Goal: Transaction & Acquisition: Obtain resource

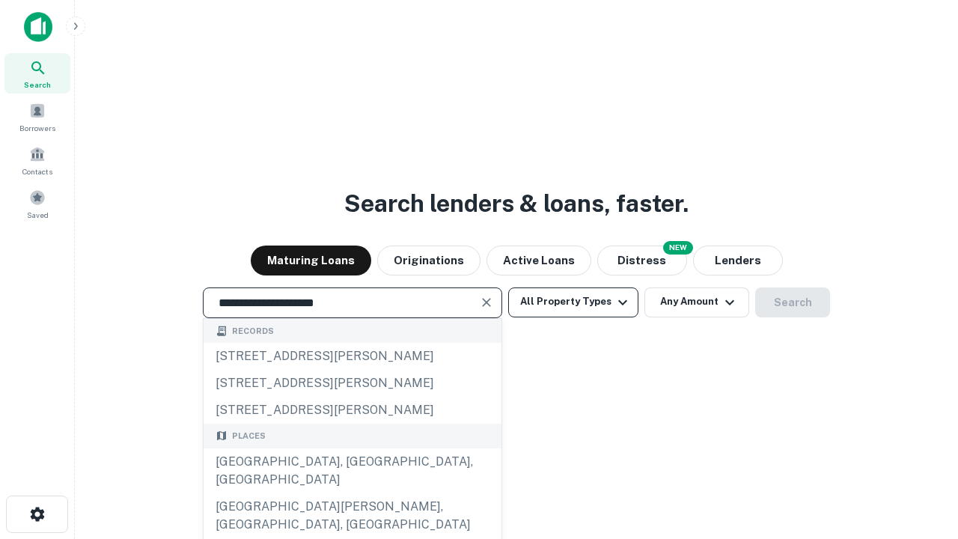
click at [352, 493] on div "Santa Monica, CA, USA" at bounding box center [353, 471] width 298 height 45
click at [574, 302] on button "All Property Types" at bounding box center [573, 303] width 130 height 30
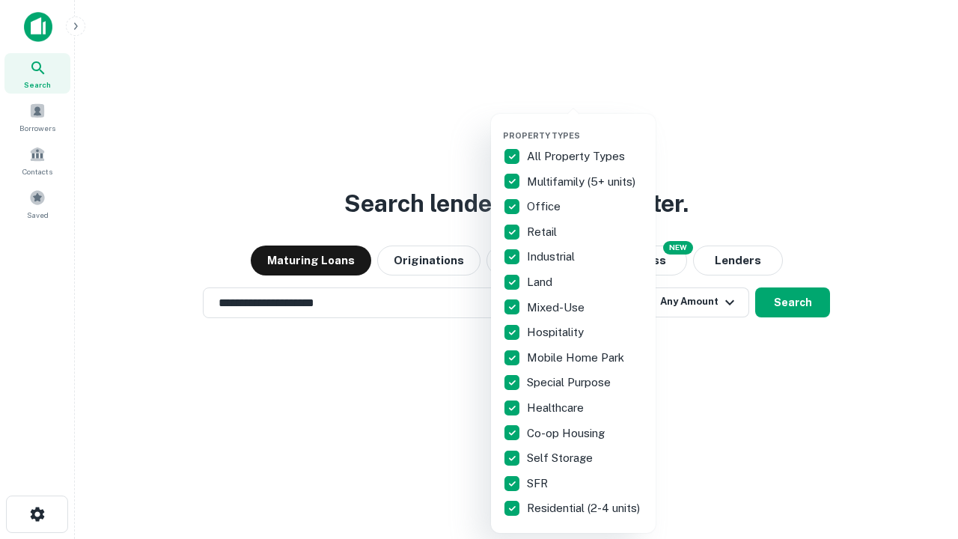
type input "**********"
click at [586, 126] on button "button" at bounding box center [585, 126] width 165 height 1
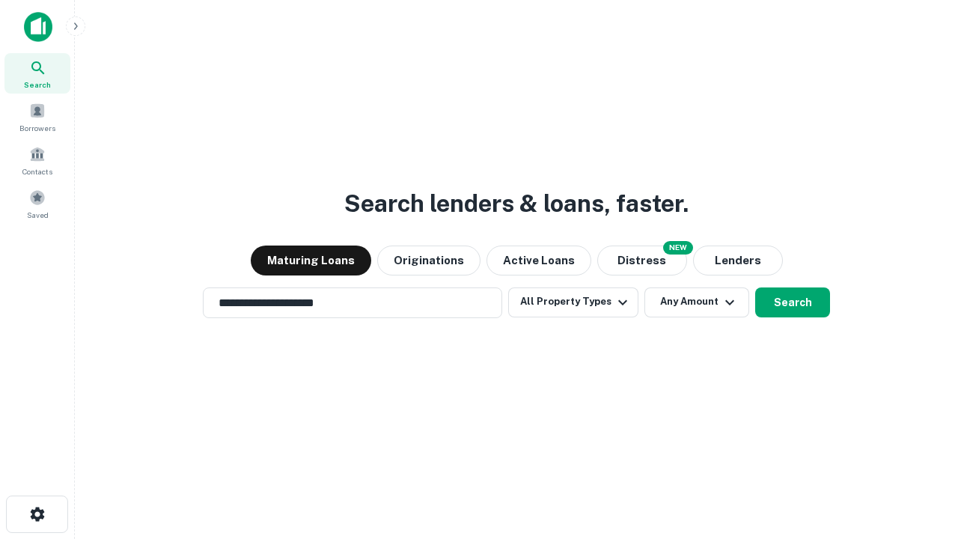
scroll to position [23, 0]
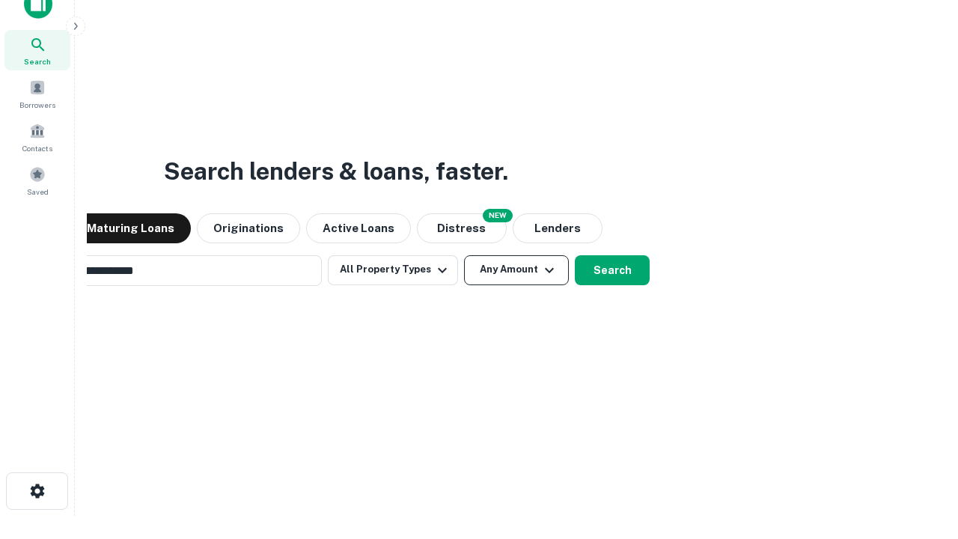
click at [464, 255] on button "Any Amount" at bounding box center [516, 270] width 105 height 30
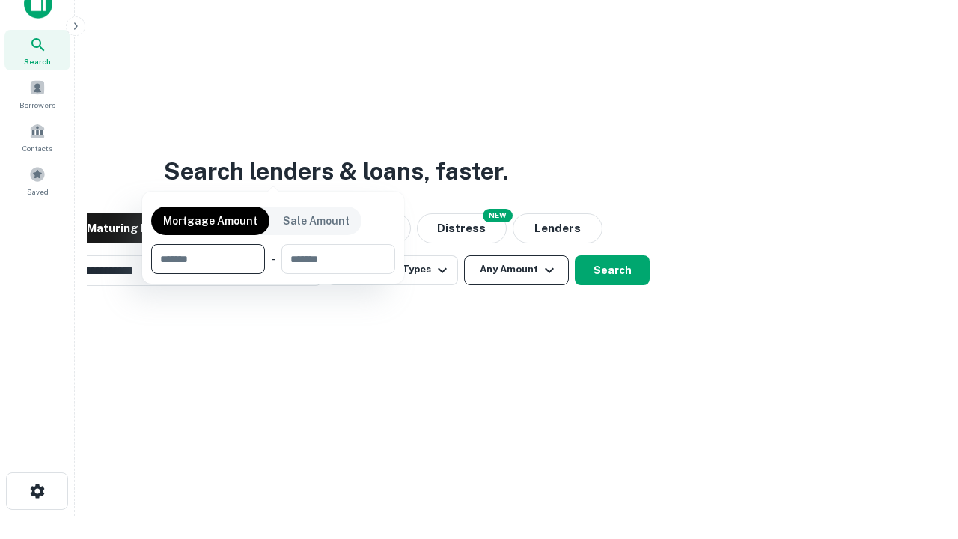
scroll to position [24, 0]
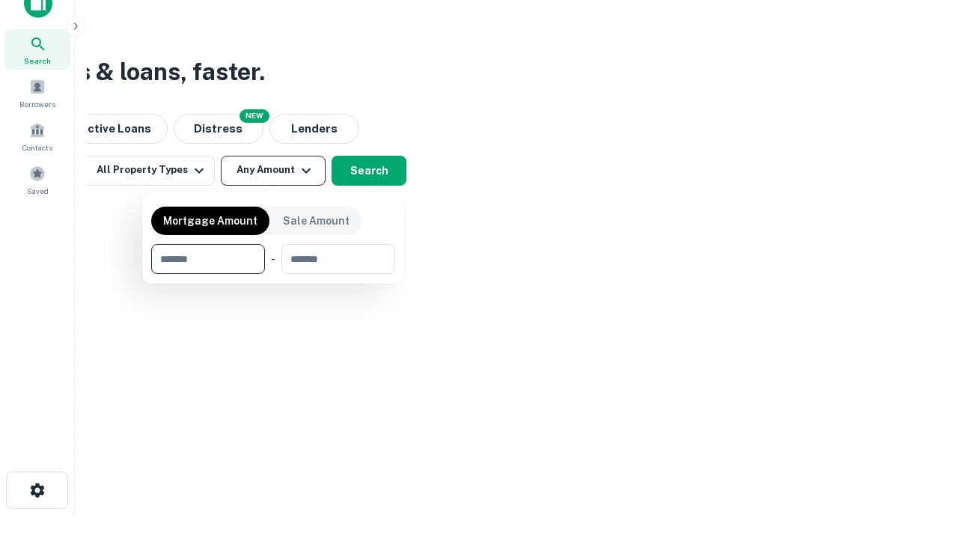
type input "*******"
click at [273, 274] on button "button" at bounding box center [273, 274] width 244 height 1
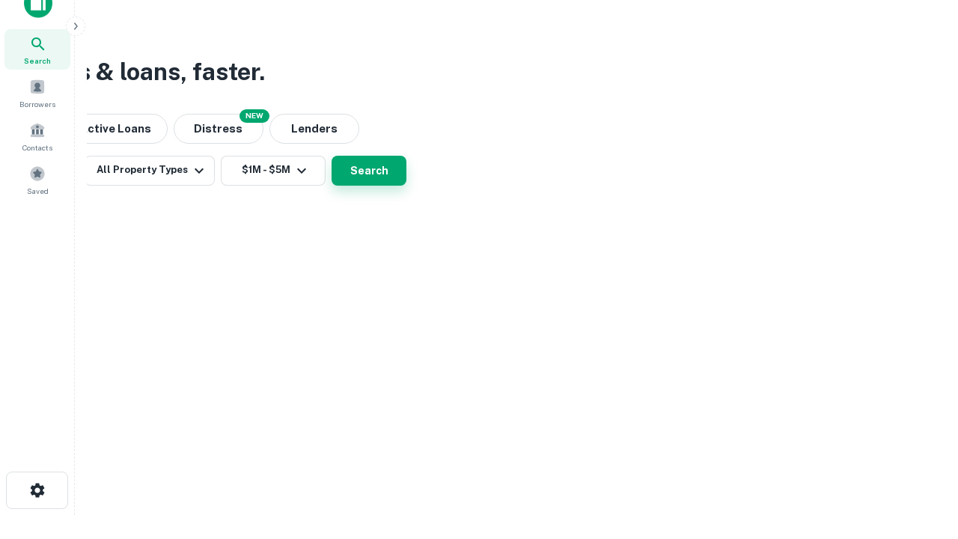
click at [407, 186] on button "Search" at bounding box center [369, 171] width 75 height 30
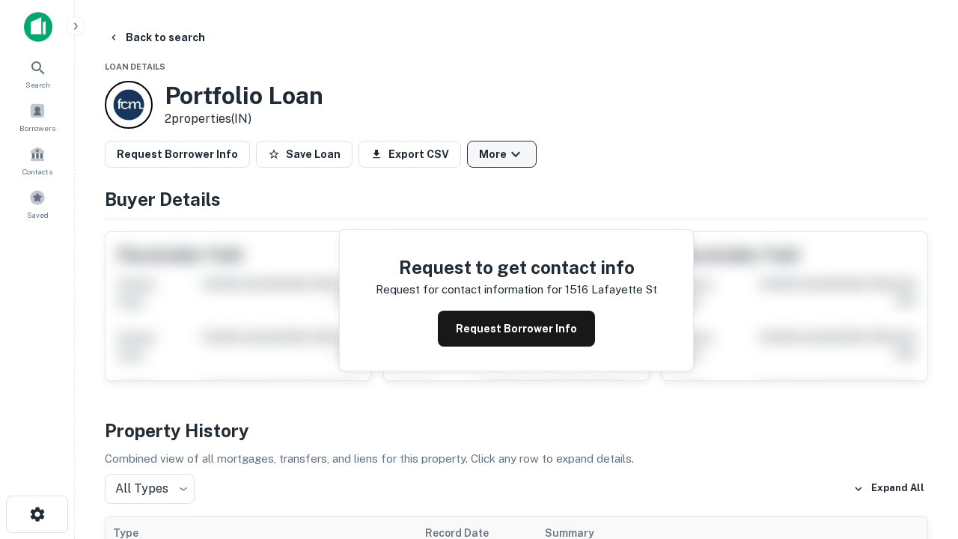
click at [502, 154] on button "More" at bounding box center [502, 154] width 70 height 27
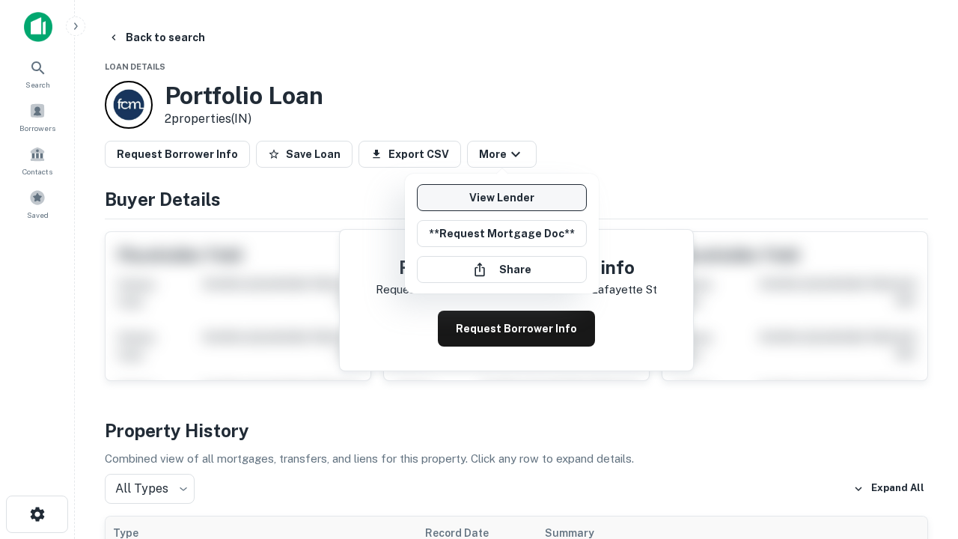
click at [502, 198] on link "View Lender" at bounding box center [502, 197] width 170 height 27
